Goal: Information Seeking & Learning: Learn about a topic

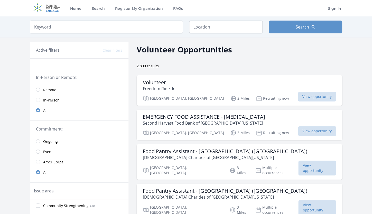
click at [54, 88] on span "Remote" at bounding box center [49, 89] width 13 height 5
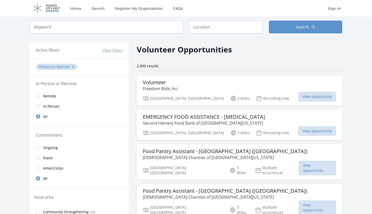
click at [51, 96] on span "Remote" at bounding box center [49, 95] width 13 height 5
click at [40, 96] on input "radio" at bounding box center [38, 96] width 4 height 4
click at [164, 82] on h3 "Volunteer" at bounding box center [161, 82] width 36 height 6
click at [36, 93] on link "Remote" at bounding box center [79, 96] width 99 height 10
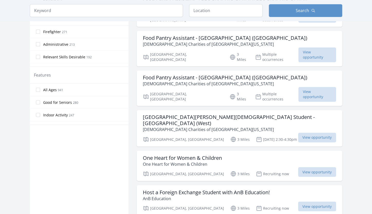
scroll to position [232, 0]
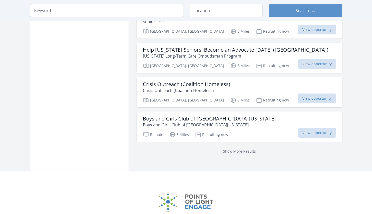
scroll to position [663, 0]
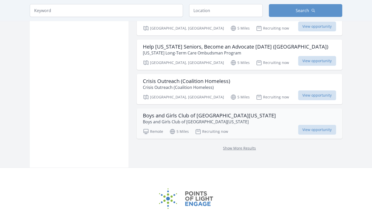
click at [184, 112] on h3 "Boys and Girls Club of [GEOGRAPHIC_DATA][US_STATE]" at bounding box center [209, 115] width 133 height 6
click at [223, 146] on link "Show More Results" at bounding box center [239, 148] width 33 height 5
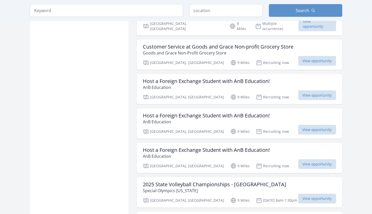
scroll to position [2013, 0]
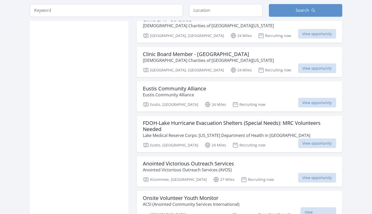
scroll to position [4067, 0]
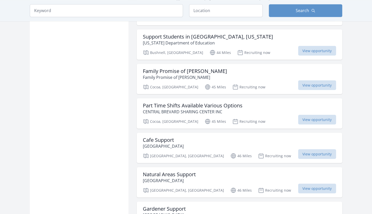
scroll to position [4825, 0]
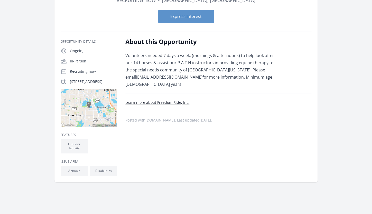
scroll to position [63, 0]
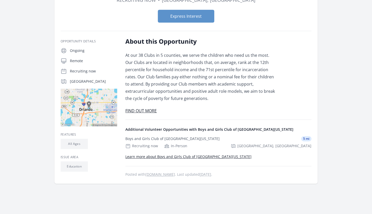
scroll to position [71, 0]
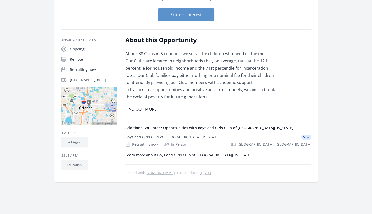
click at [147, 106] on link "FIND OUT MORE" at bounding box center [140, 109] width 31 height 6
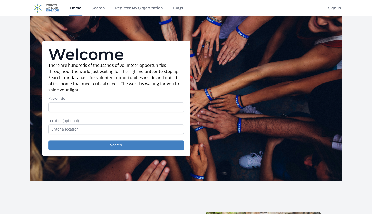
scroll to position [1, 0]
